Goal: Navigation & Orientation: Find specific page/section

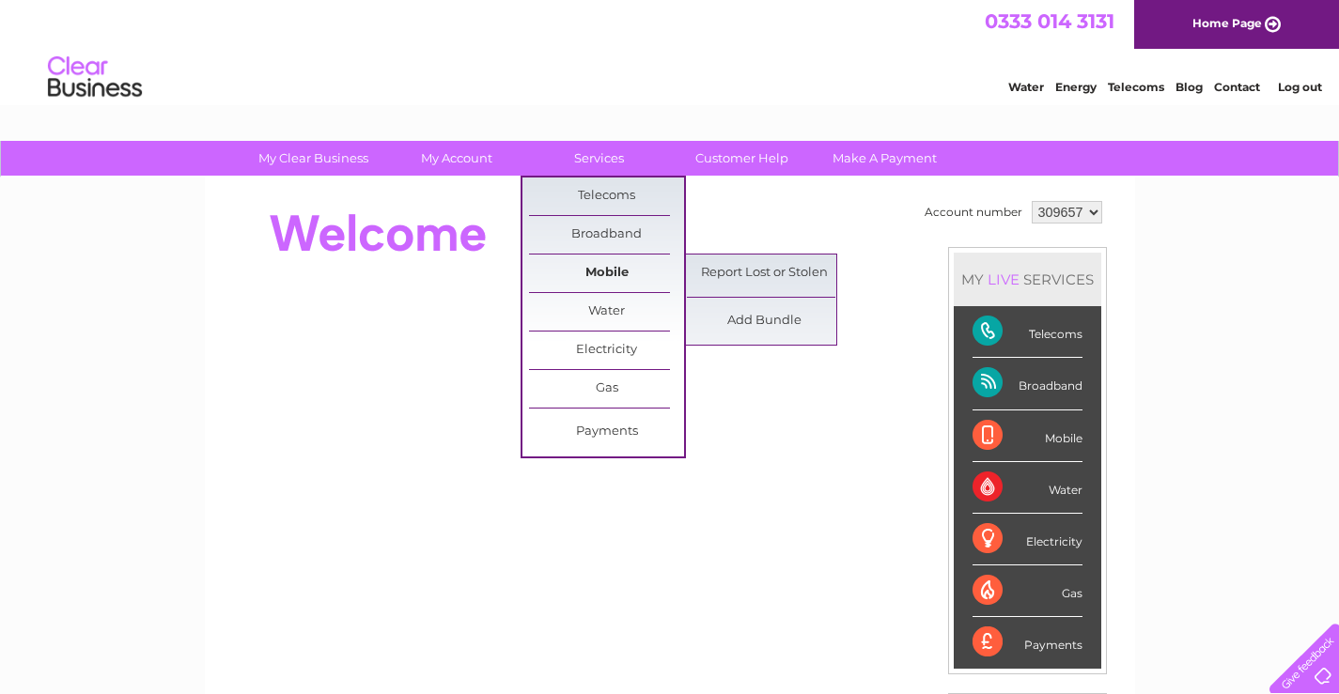
click at [590, 265] on link "Mobile" at bounding box center [606, 274] width 155 height 38
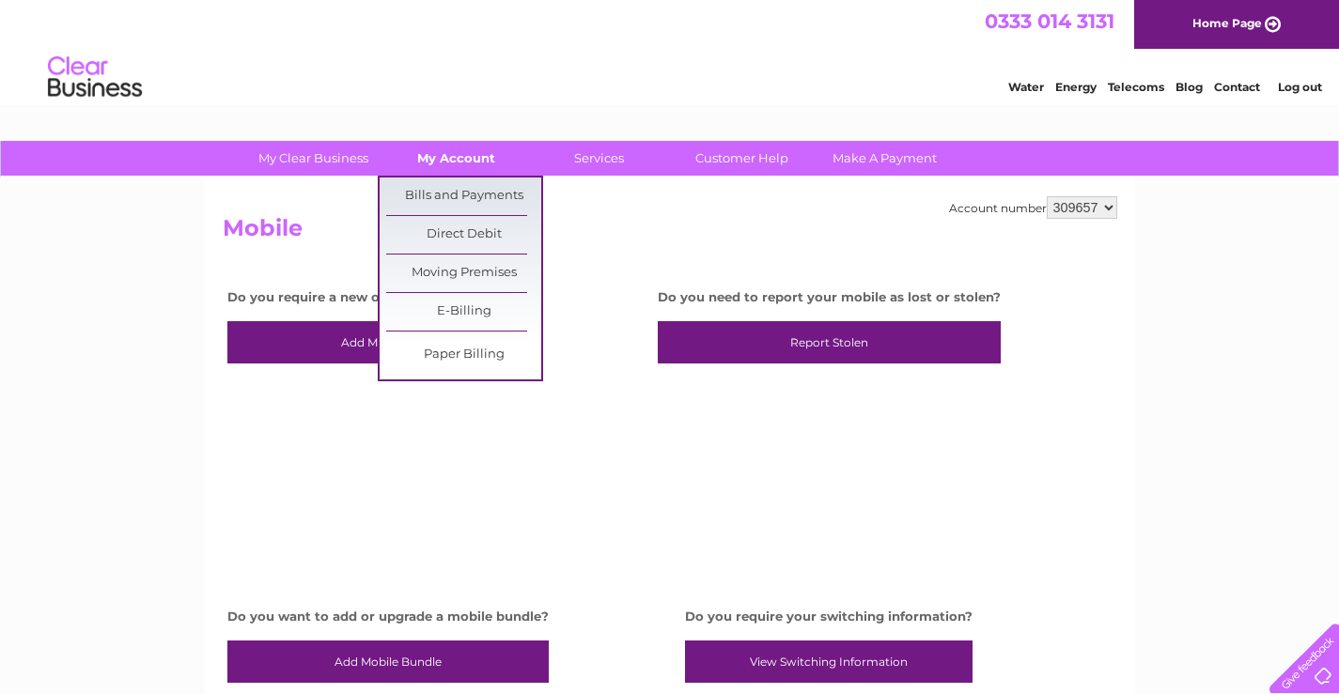
click at [474, 159] on link "My Account" at bounding box center [456, 158] width 155 height 35
click at [474, 195] on link "Bills and Payments" at bounding box center [463, 197] width 155 height 38
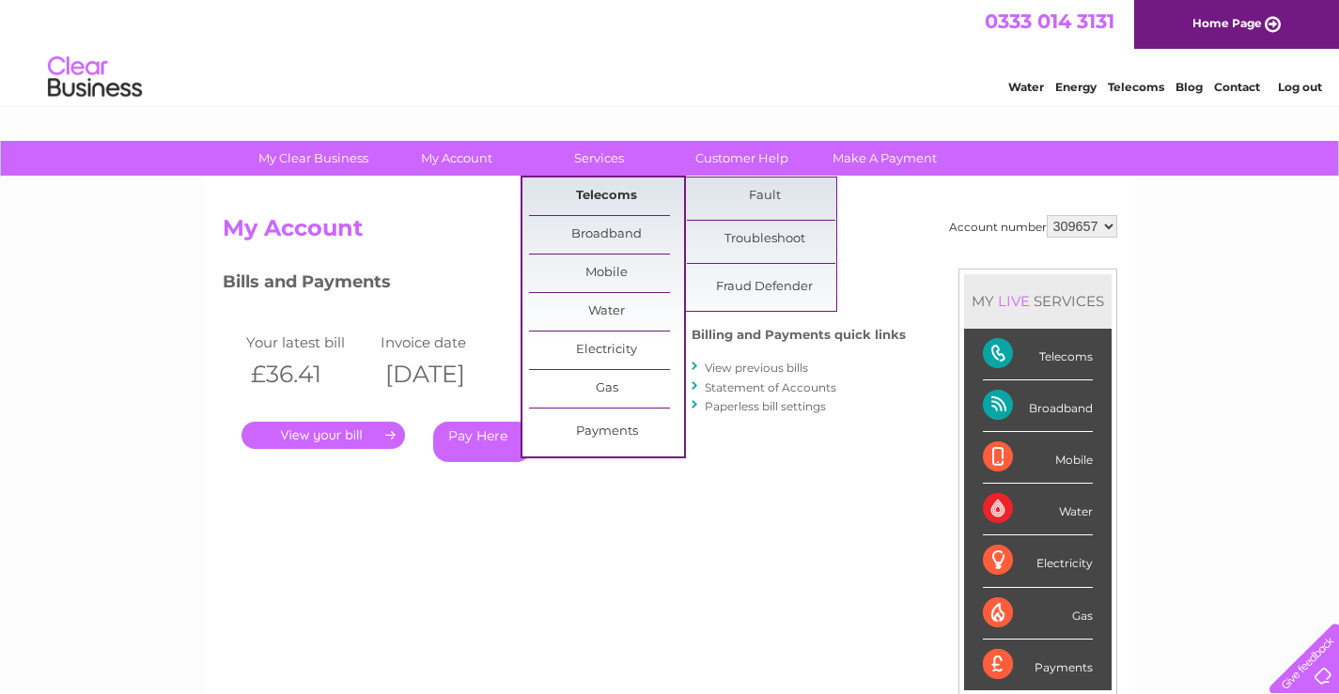
click at [598, 199] on link "Telecoms" at bounding box center [606, 197] width 155 height 38
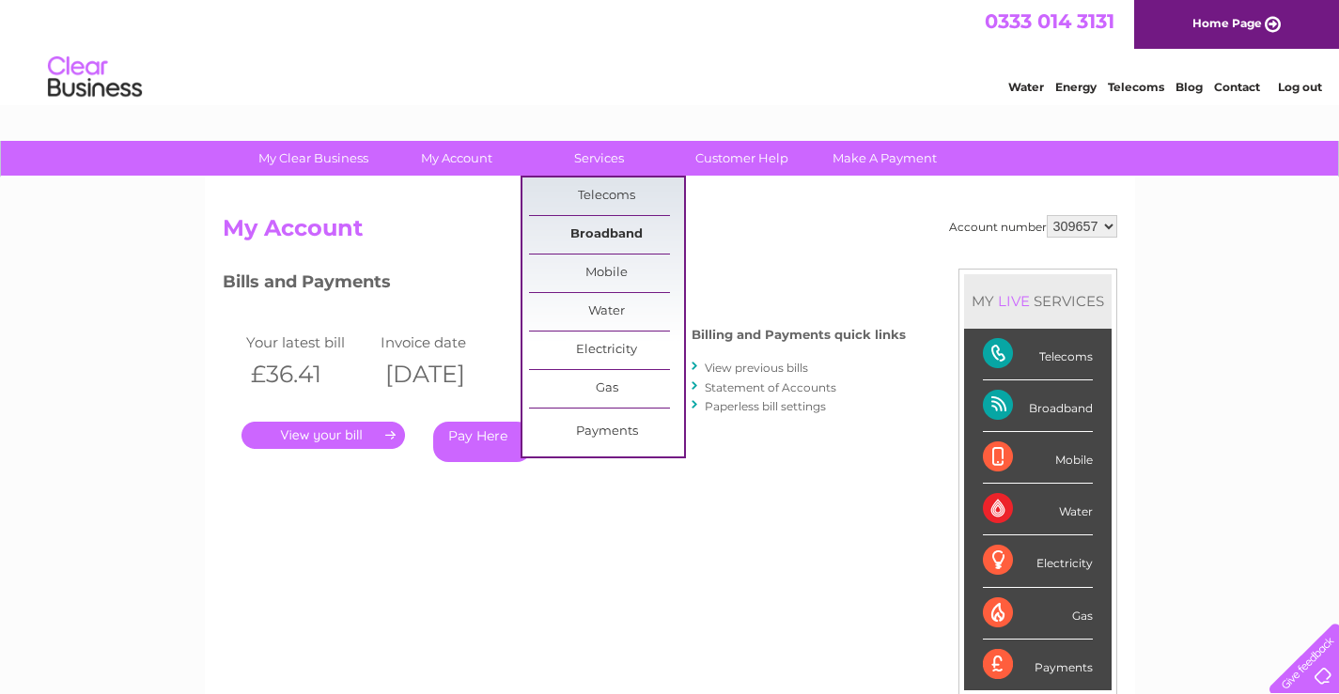
click at [588, 226] on link "Broadband" at bounding box center [606, 235] width 155 height 38
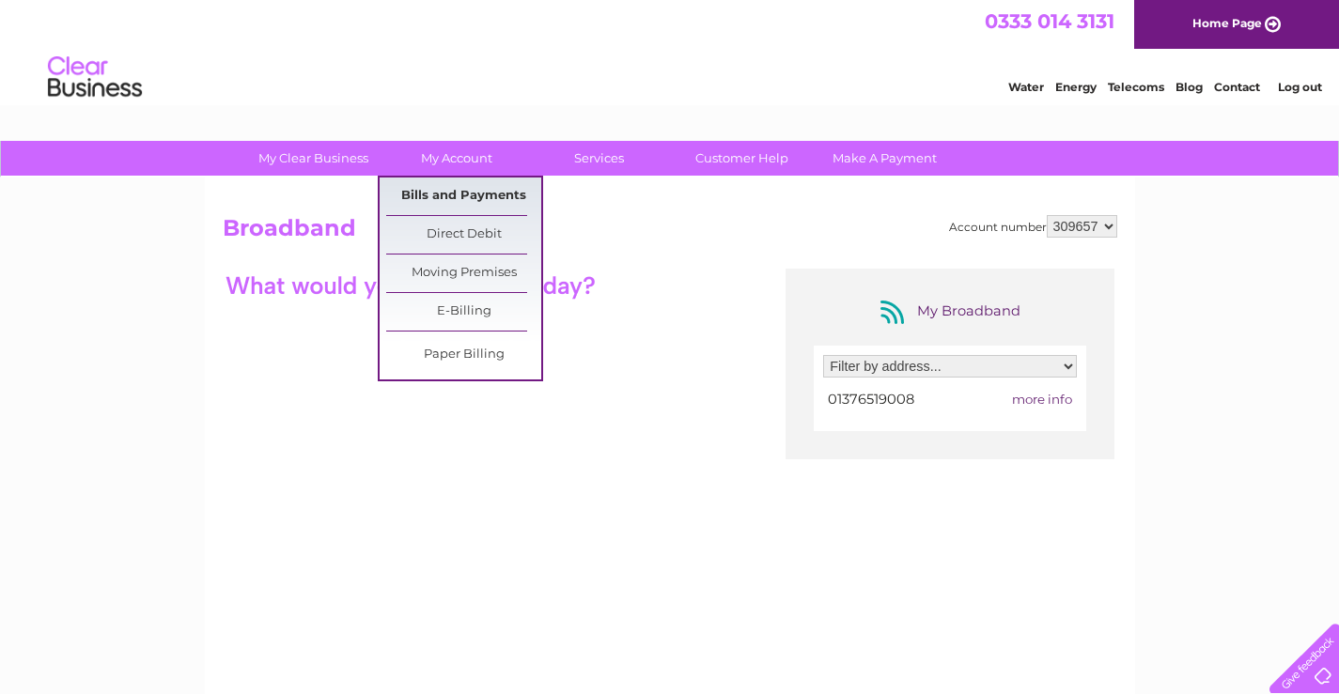
click at [468, 189] on link "Bills and Payments" at bounding box center [463, 197] width 155 height 38
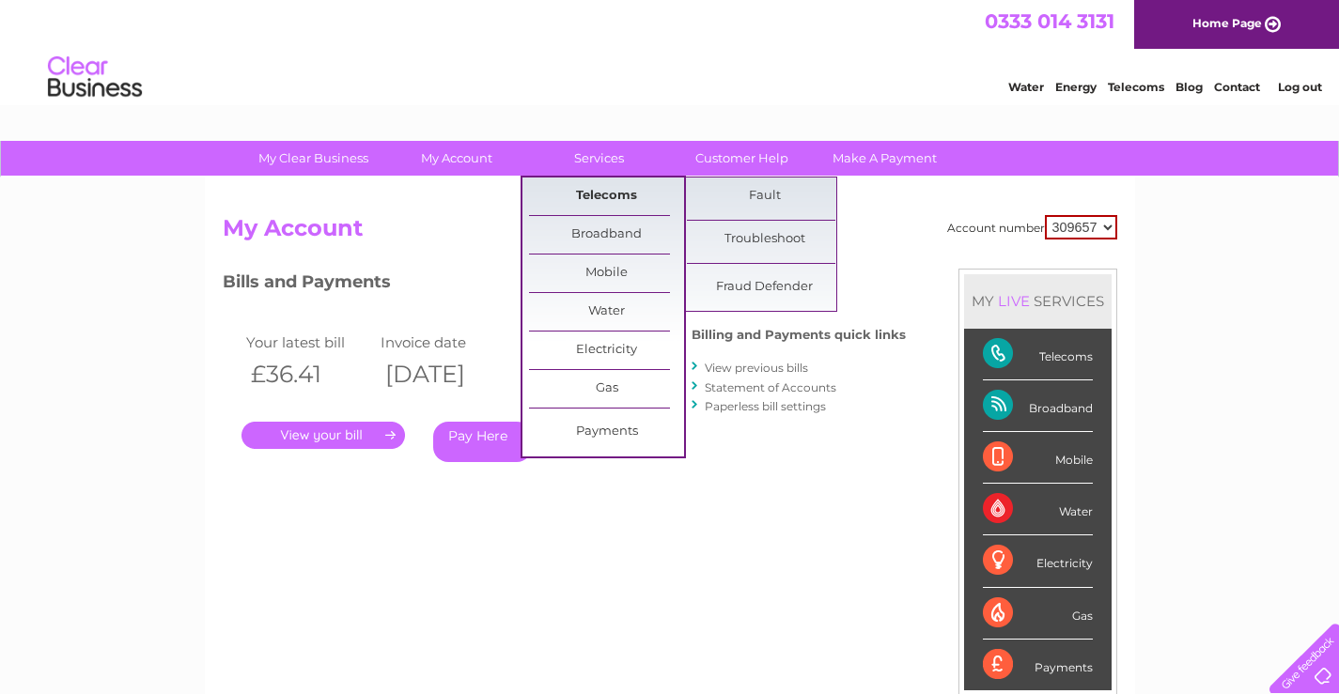
click at [587, 197] on link "Telecoms" at bounding box center [606, 197] width 155 height 38
